Goal: Information Seeking & Learning: Learn about a topic

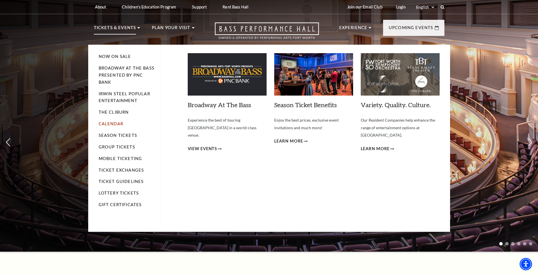
click at [122, 124] on link "Calendar" at bounding box center [111, 123] width 25 height 5
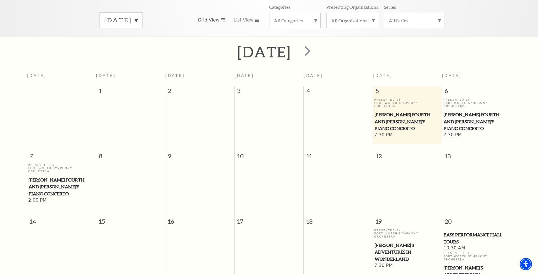
scroll to position [91, 0]
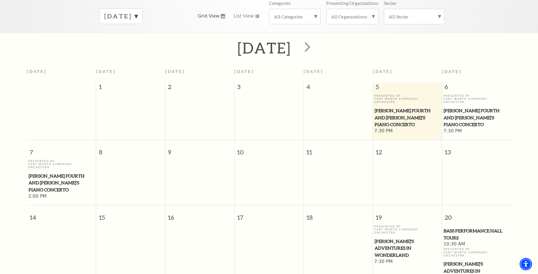
click at [37, 173] on span "[PERSON_NAME] Fourth and [PERSON_NAME]'s Piano Concerto" at bounding box center [62, 183] width 66 height 21
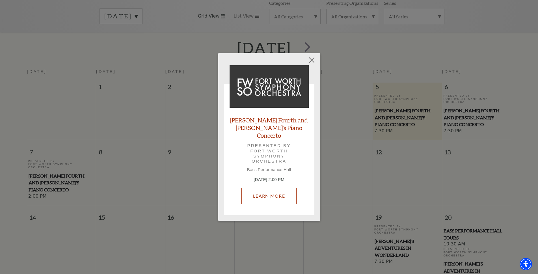
click at [268, 192] on link "Learn More" at bounding box center [269, 196] width 55 height 16
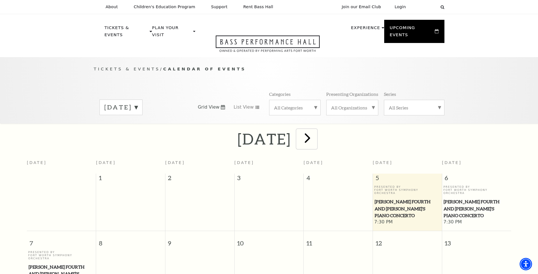
click at [316, 132] on span "next" at bounding box center [308, 138] width 16 height 16
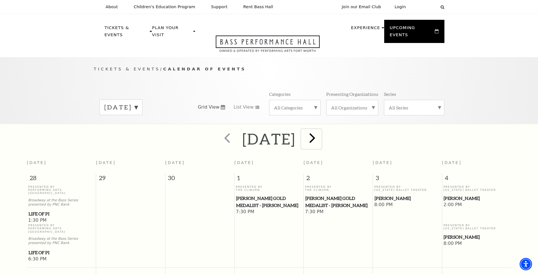
click at [321, 133] on span "next" at bounding box center [312, 138] width 16 height 16
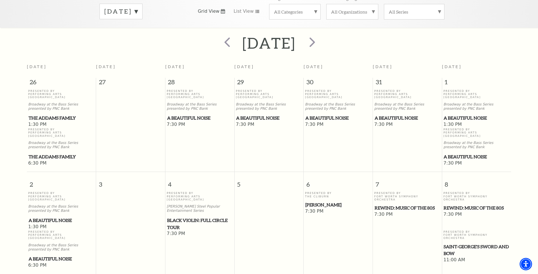
scroll to position [132, 0]
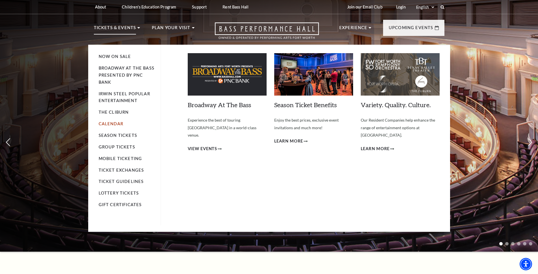
click at [113, 122] on link "Calendar" at bounding box center [111, 123] width 25 height 5
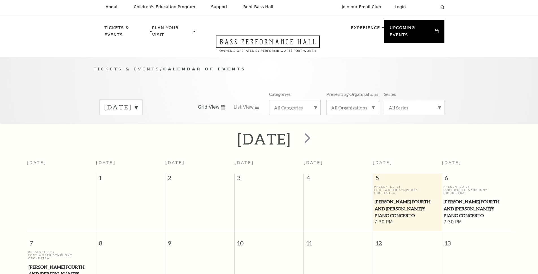
scroll to position [173, 0]
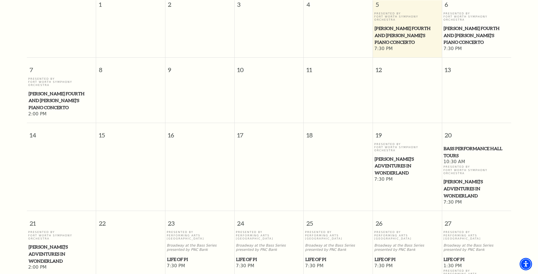
click at [405, 156] on span "[PERSON_NAME]'s Adventures in Wonderland" at bounding box center [408, 166] width 66 height 21
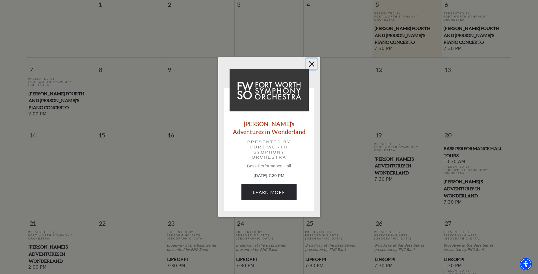
click at [311, 66] on button "Close" at bounding box center [311, 64] width 11 height 11
